Goal: Find specific page/section: Find specific page/section

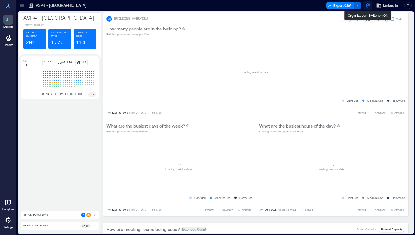
click at [369, 5] on icon "button" at bounding box center [367, 5] width 5 height 5
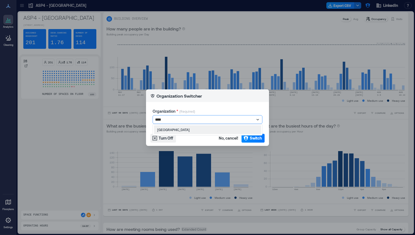
type input "*****"
click at [186, 132] on div "[GEOGRAPHIC_DATA]" at bounding box center [207, 129] width 107 height 9
click at [258, 140] on span "Switch" at bounding box center [256, 138] width 12 height 5
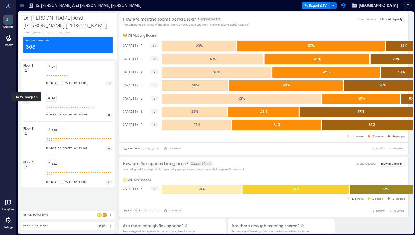
click at [23, 105] on div at bounding box center [25, 101] width 5 height 5
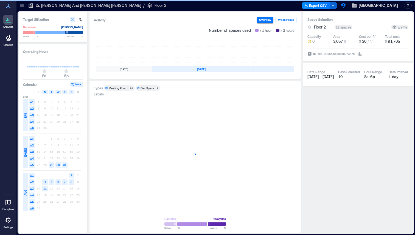
scroll to position [0, 98]
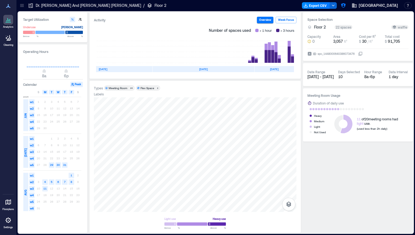
click at [24, 5] on icon at bounding box center [21, 5] width 5 height 5
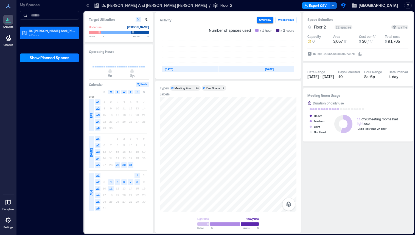
click at [24, 5] on p "My Spaces" at bounding box center [49, 4] width 59 height 5
click at [87, 8] on icon at bounding box center [87, 5] width 5 height 5
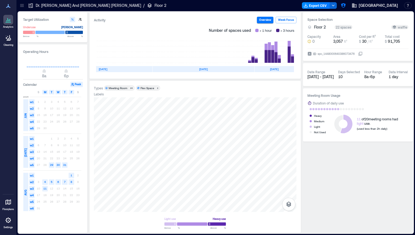
click at [24, 3] on icon at bounding box center [21, 5] width 5 height 5
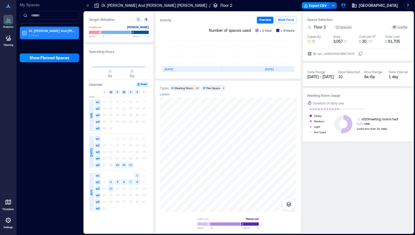
click at [51, 31] on p "Dr. E. J. And Margaret O'Brien Hall" at bounding box center [52, 31] width 46 height 4
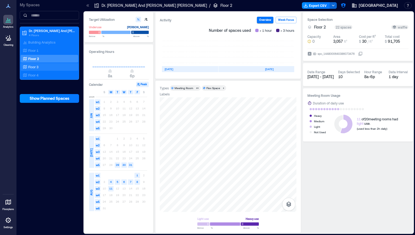
click at [37, 66] on p "Floor 3" at bounding box center [33, 67] width 10 height 4
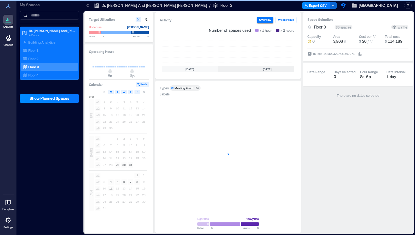
scroll to position [0, 164]
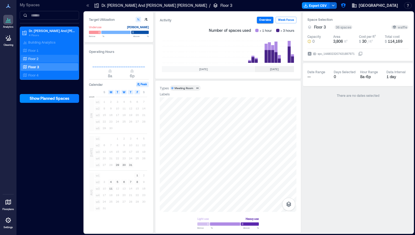
click at [38, 61] on p "Floor 2" at bounding box center [33, 59] width 10 height 4
